Goal: Find specific page/section: Find specific page/section

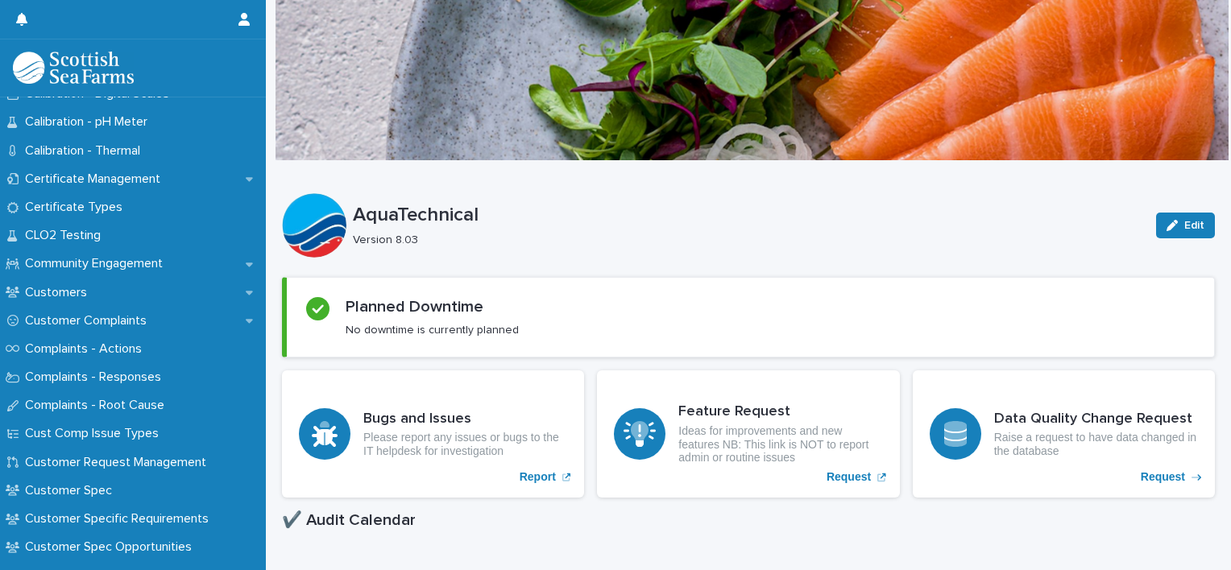
scroll to position [780, 0]
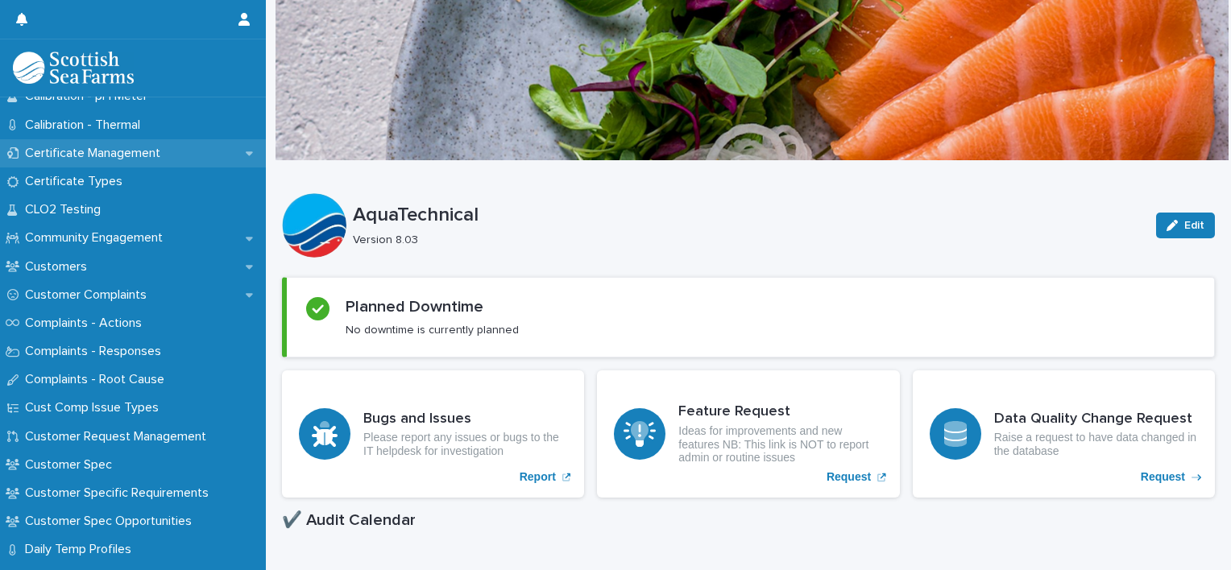
click at [100, 148] on p "Certificate Management" at bounding box center [96, 153] width 155 height 15
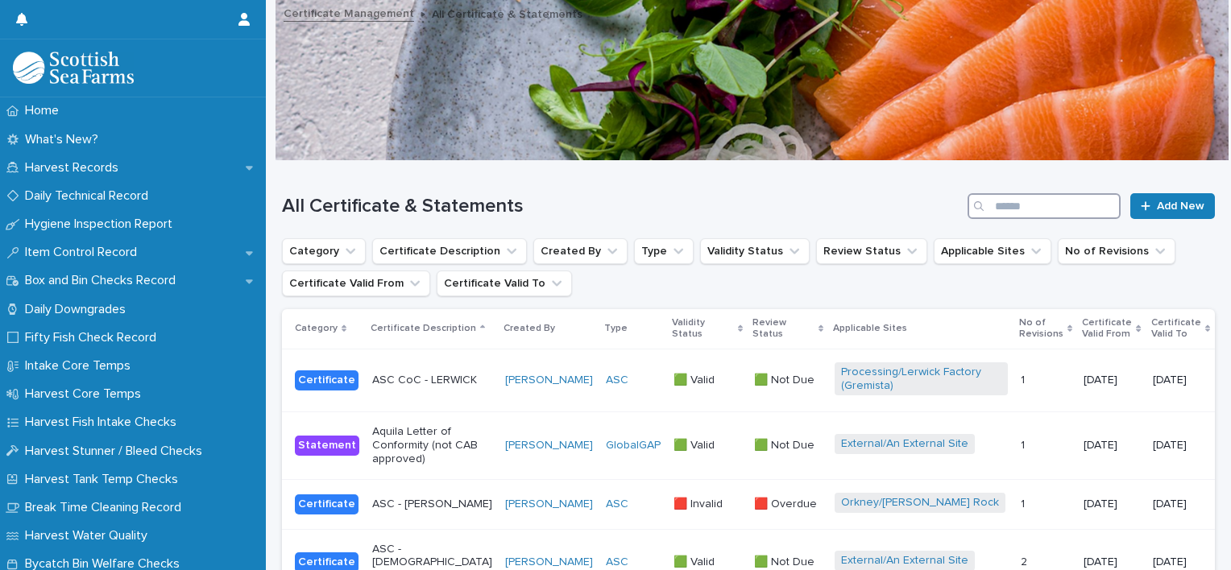
click at [996, 212] on input "Search" at bounding box center [1044, 206] width 153 height 26
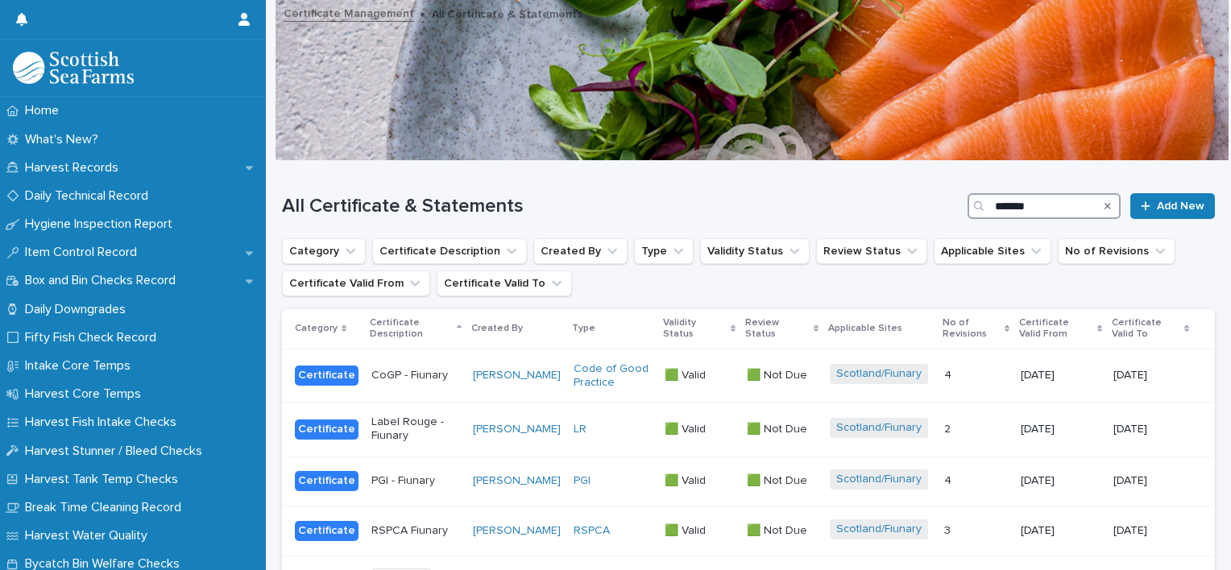
type input "*******"
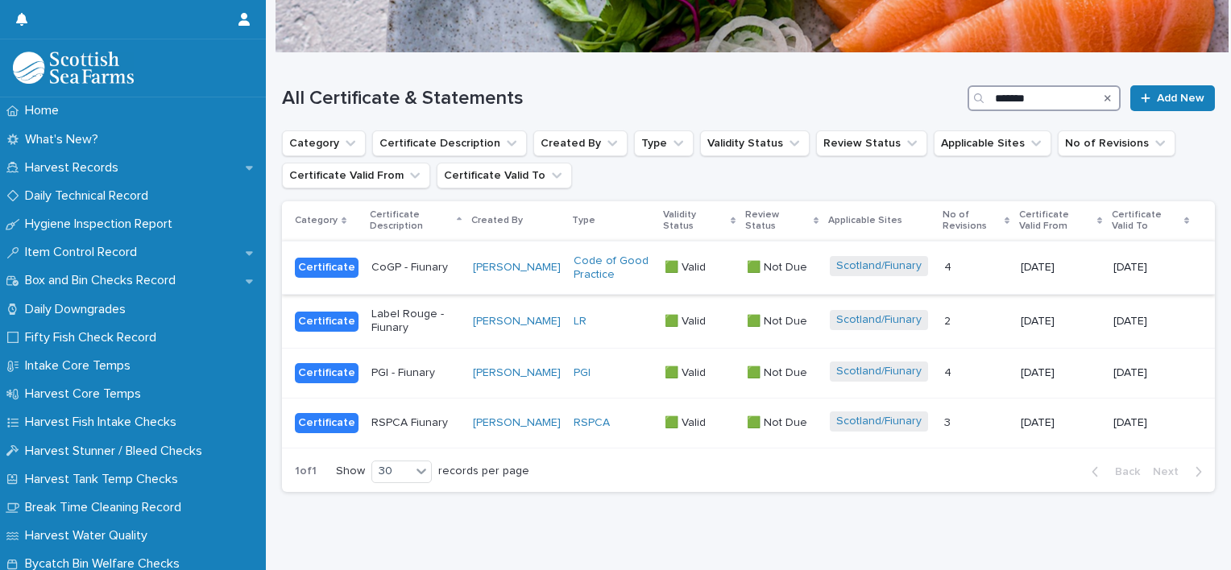
scroll to position [134, 0]
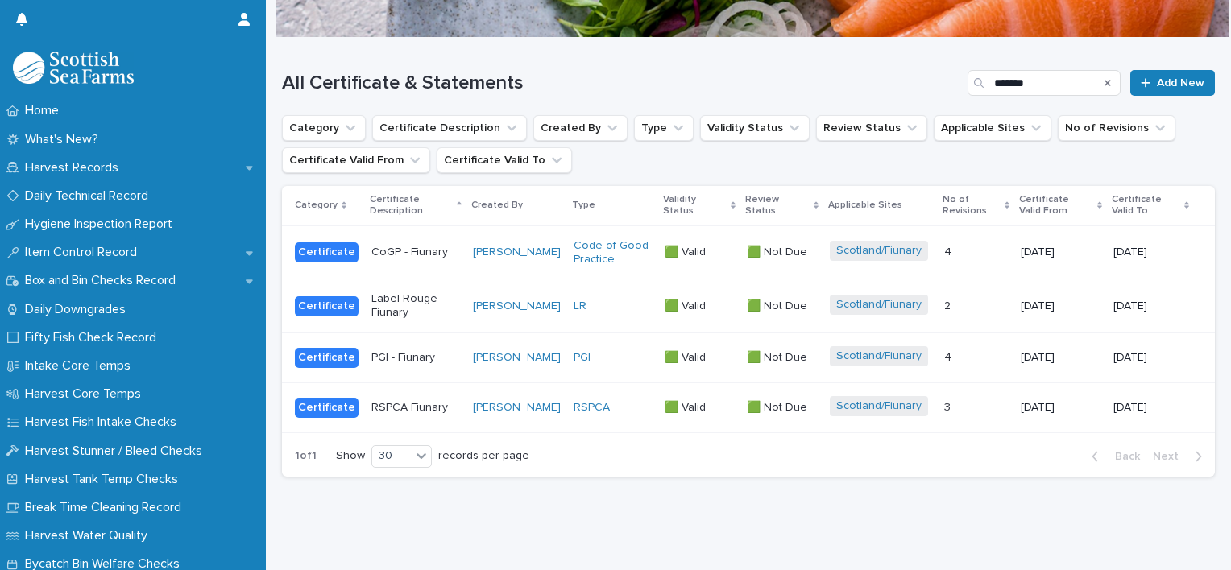
click at [613, 351] on div "PGI" at bounding box center [613, 358] width 78 height 14
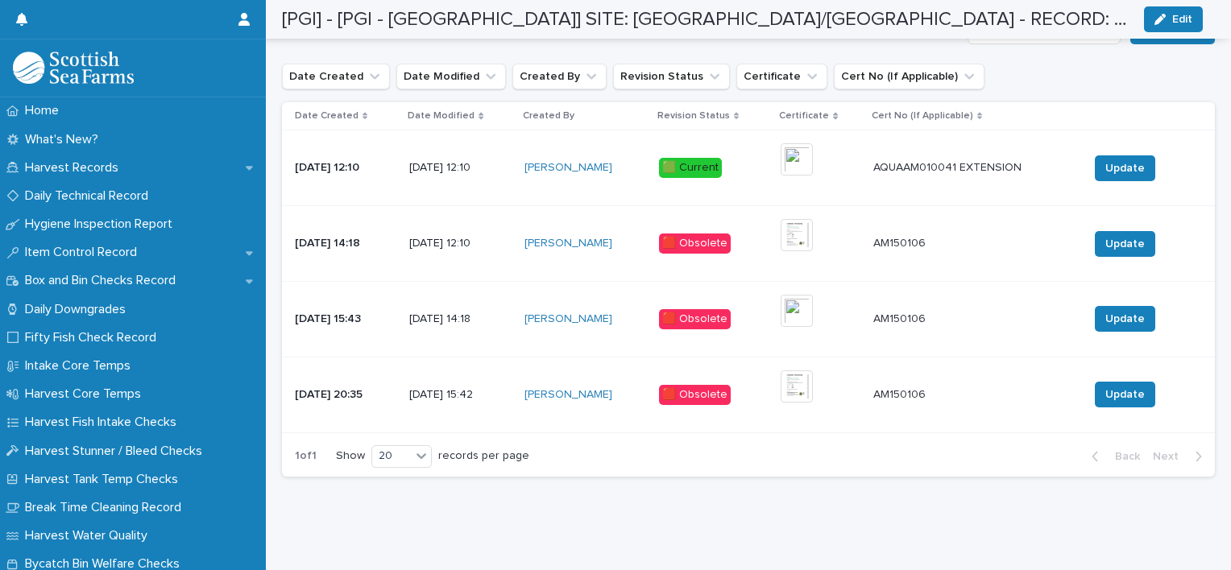
scroll to position [1044, 0]
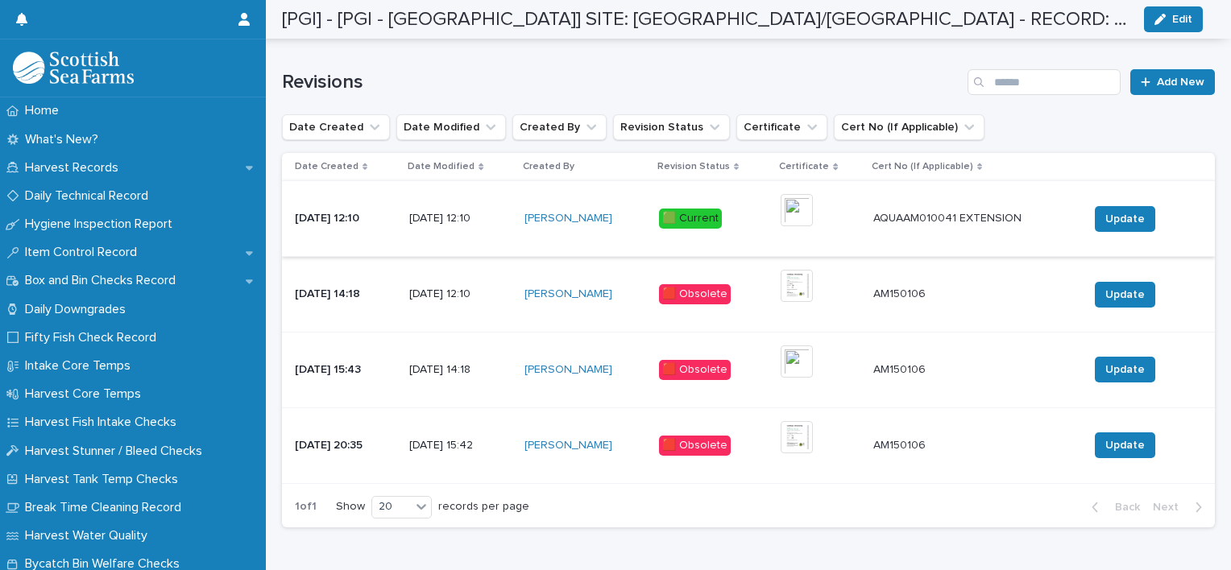
click at [813, 215] on img at bounding box center [797, 210] width 32 height 32
